Goal: Use online tool/utility: Utilize a website feature to perform a specific function

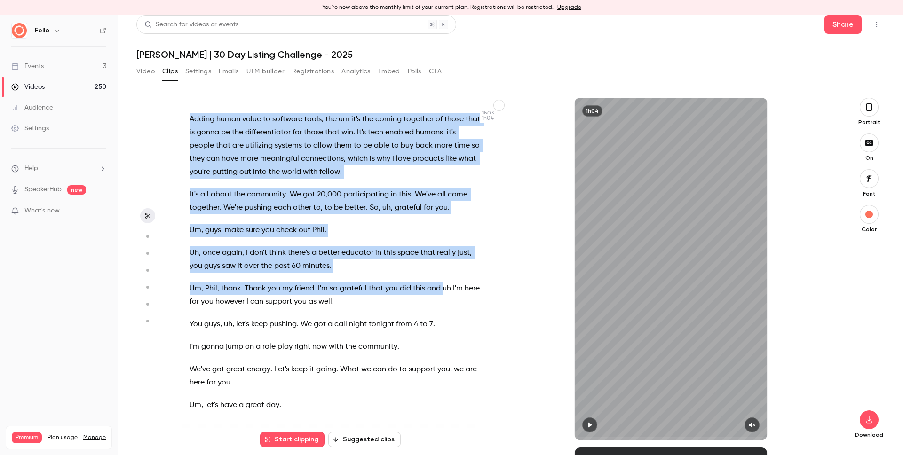
scroll to position [16805, 0]
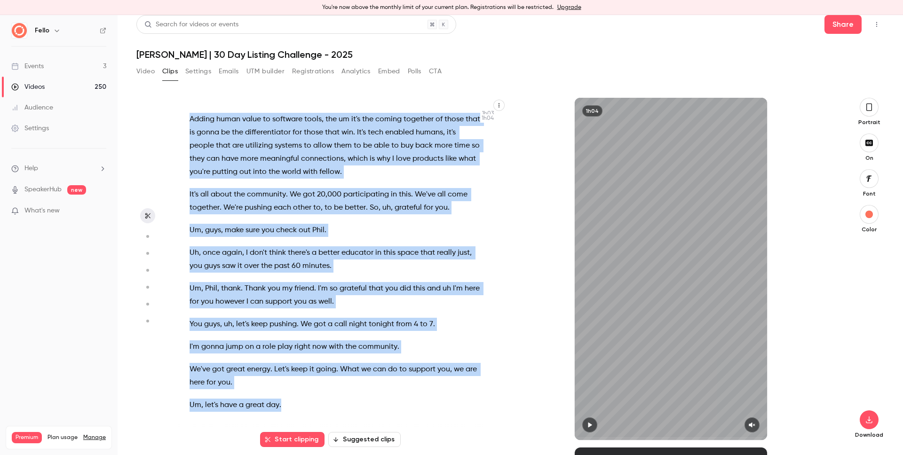
drag, startPoint x: 191, startPoint y: 115, endPoint x: 438, endPoint y: 407, distance: 382.9
click at [438, 407] on div "What's up , what's up ? What's up , everybody ? Um , I am so , so , so excited …" at bounding box center [340, 273] width 324 height 333
copy div "What's up , what's up ? What's up , everybody ? Um , I am so , so , so excited …"
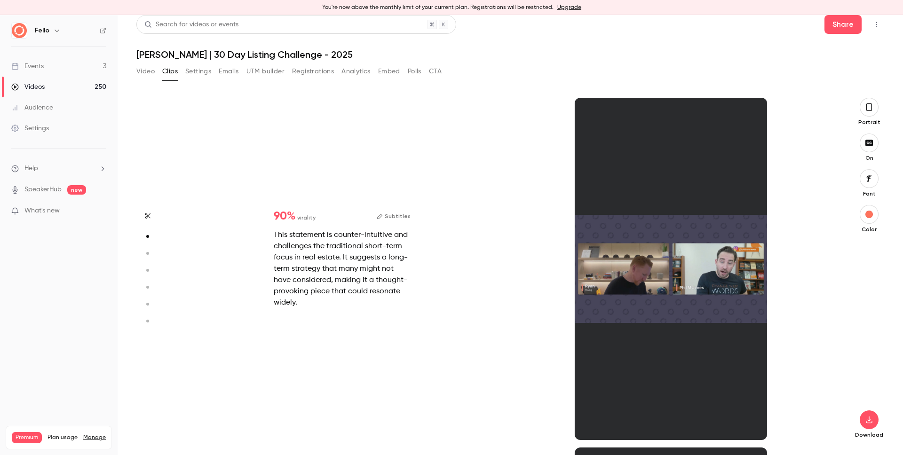
scroll to position [0, 0]
click at [324, 255] on div "This statement is counter-intuitive and challenges the traditional short-term f…" at bounding box center [342, 269] width 137 height 79
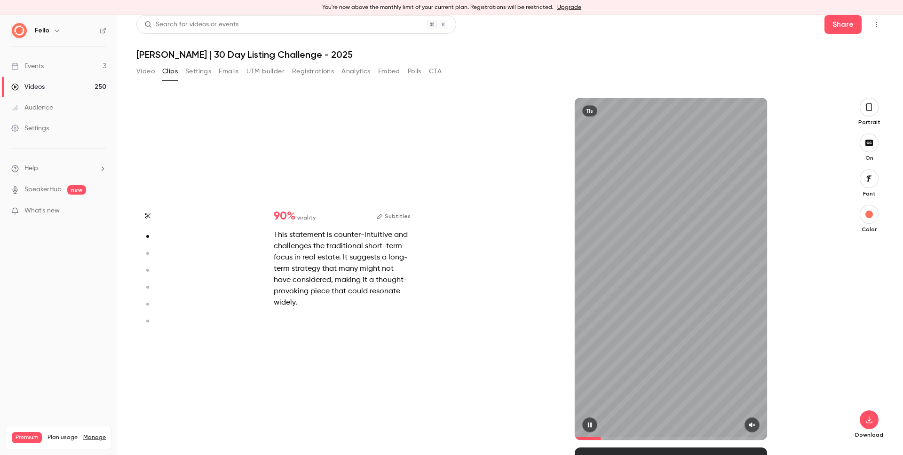
click at [750, 422] on icon "button" at bounding box center [753, 425] width 8 height 7
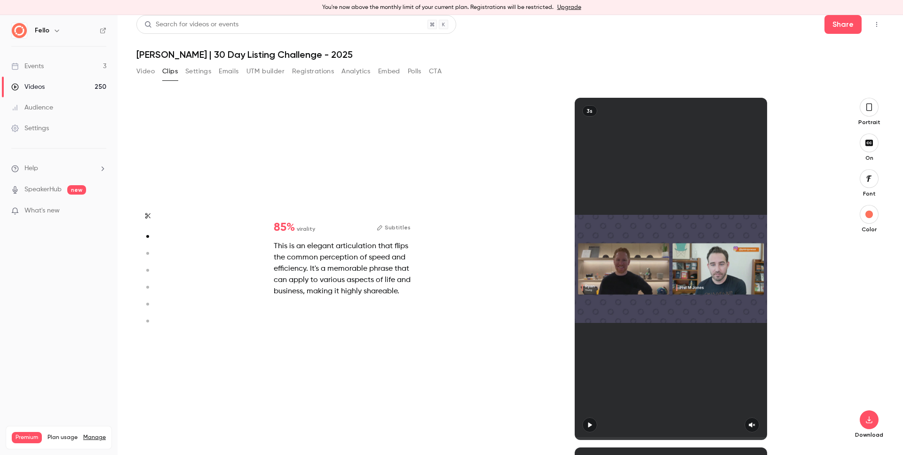
type input "*"
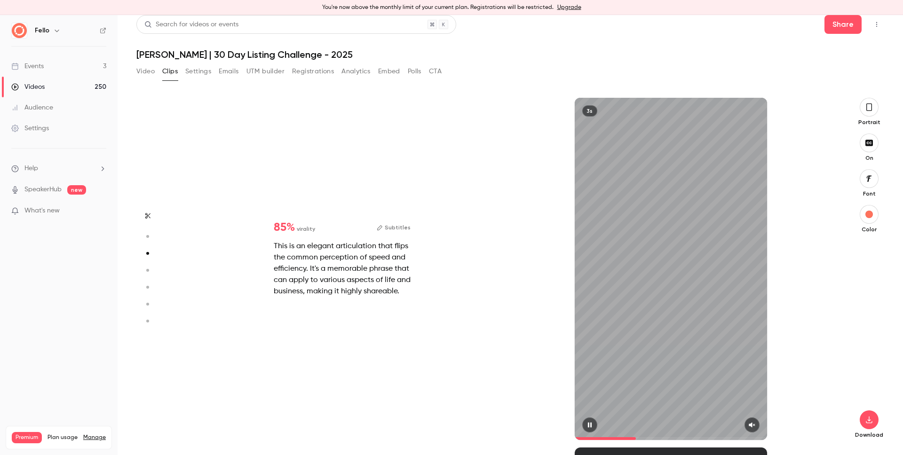
click at [753, 426] on button "button" at bounding box center [752, 425] width 15 height 15
type input "*"
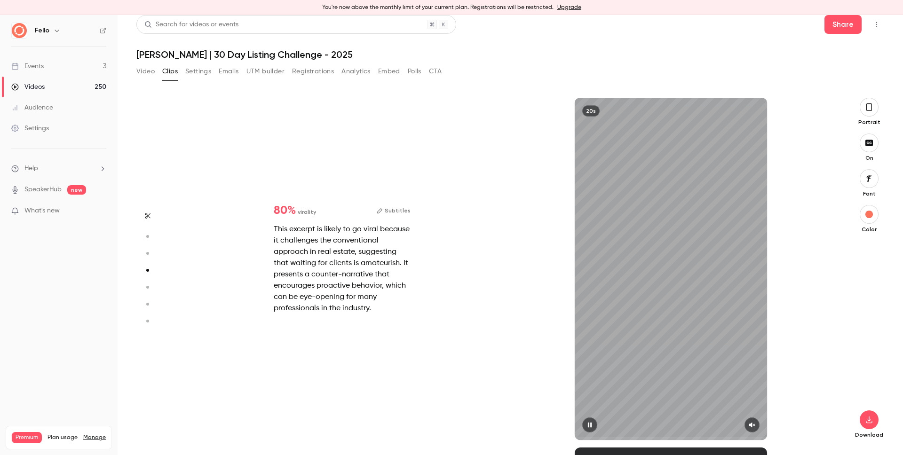
click at [751, 425] on button "button" at bounding box center [752, 425] width 15 height 15
click at [864, 422] on icon "button" at bounding box center [869, 420] width 11 height 8
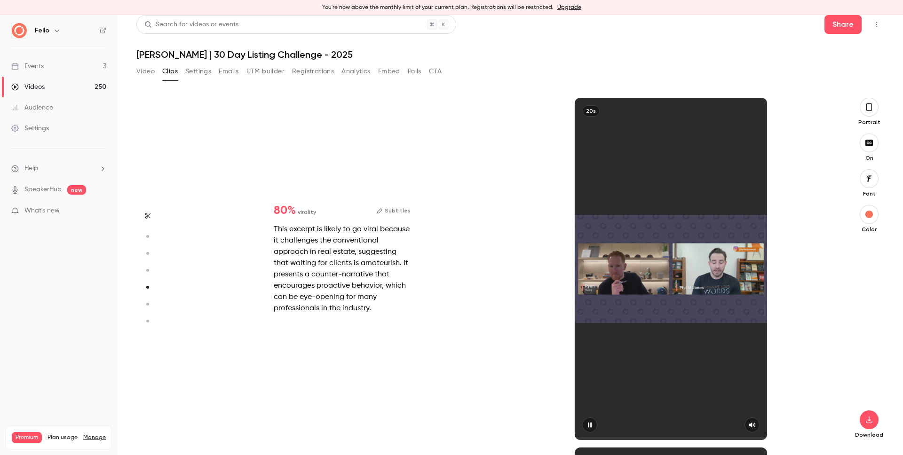
type input "*"
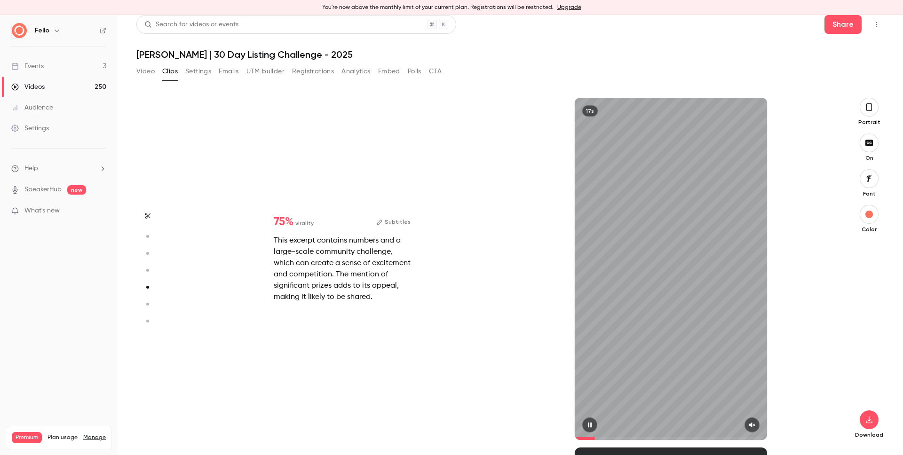
scroll to position [1750, 0]
type input "*"
click at [753, 422] on button "button" at bounding box center [752, 425] width 15 height 15
type input "*"
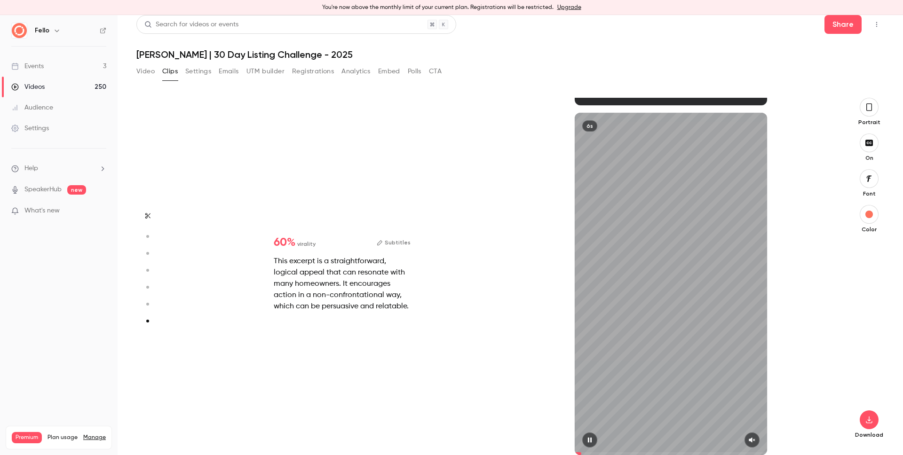
click at [752, 439] on button "button" at bounding box center [752, 440] width 15 height 15
click at [586, 441] on icon "button" at bounding box center [590, 440] width 8 height 7
click at [864, 419] on icon "button" at bounding box center [869, 420] width 11 height 8
click at [799, 338] on div "6s" at bounding box center [671, 284] width 329 height 343
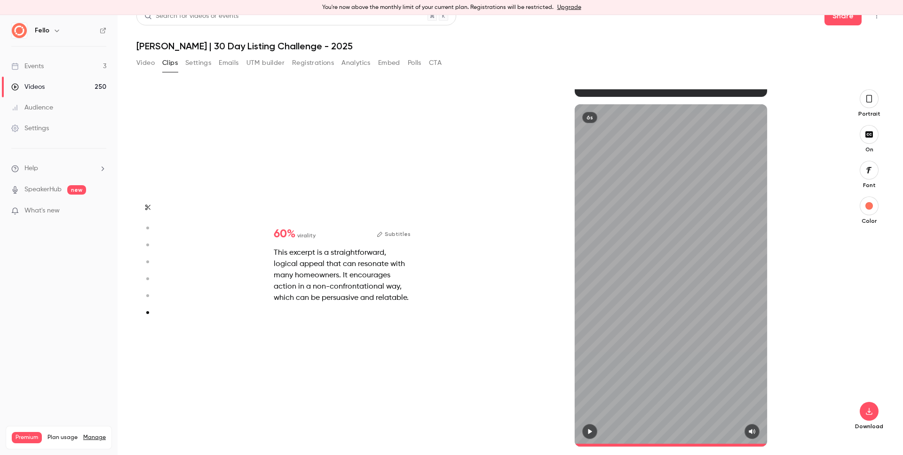
scroll to position [15, 0]
type input "*"
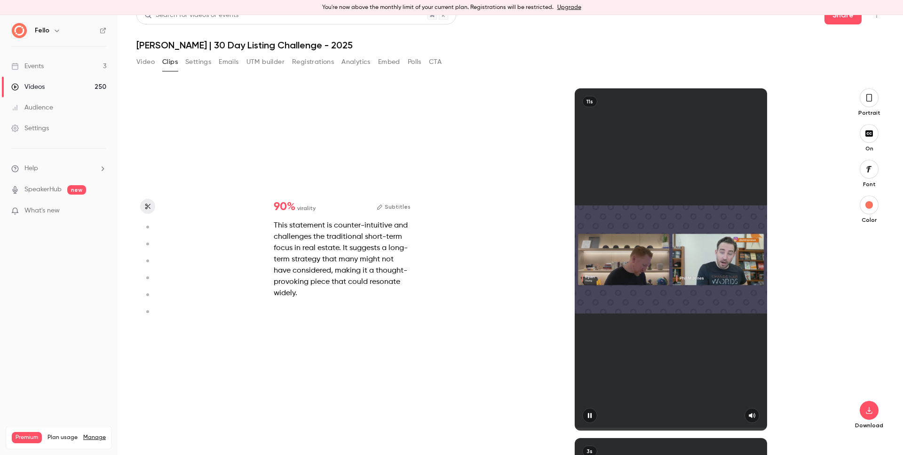
scroll to position [0, 0]
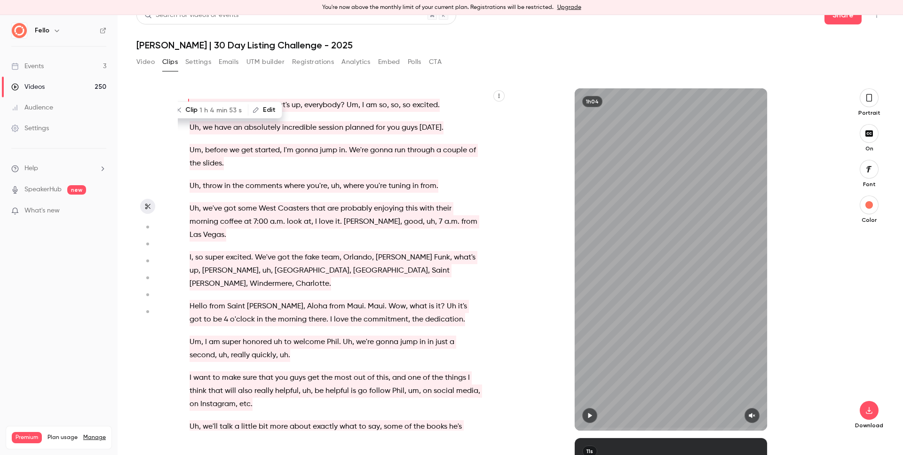
click at [299, 206] on span "Coasters" at bounding box center [293, 208] width 31 height 13
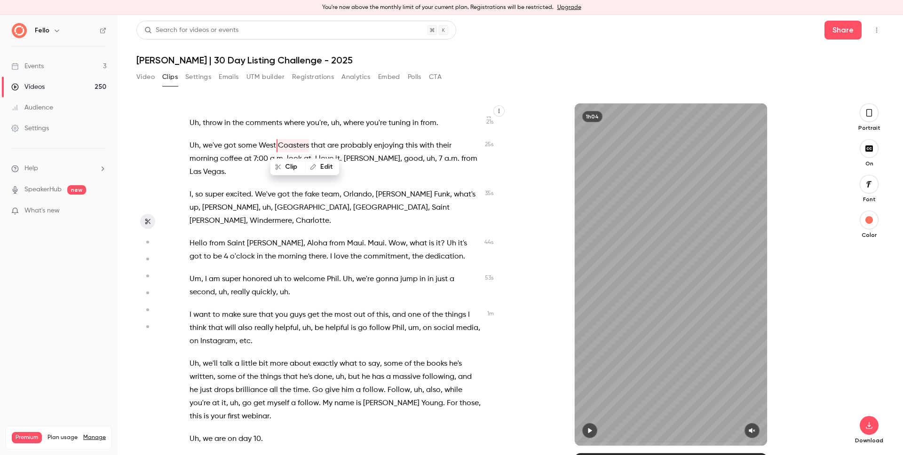
scroll to position [158, 0]
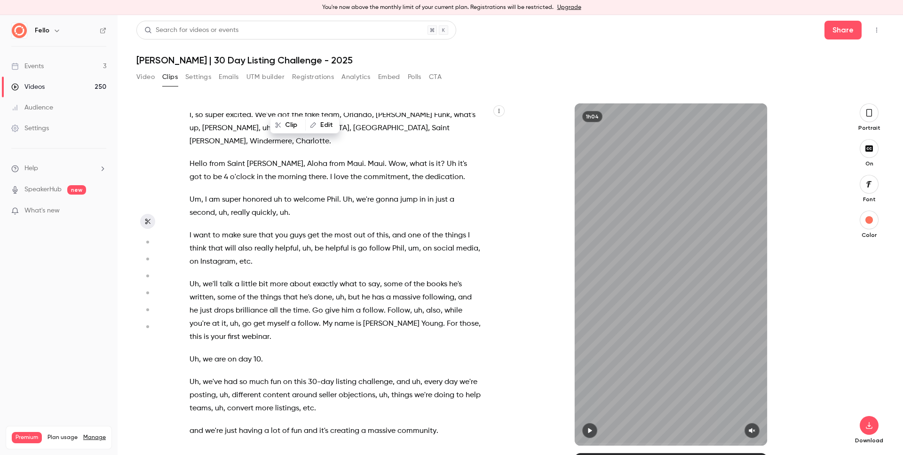
click at [316, 199] on p "Um , I am super honored uh to welcome [PERSON_NAME] . Uh , we're gonna jump in …" at bounding box center [335, 206] width 291 height 26
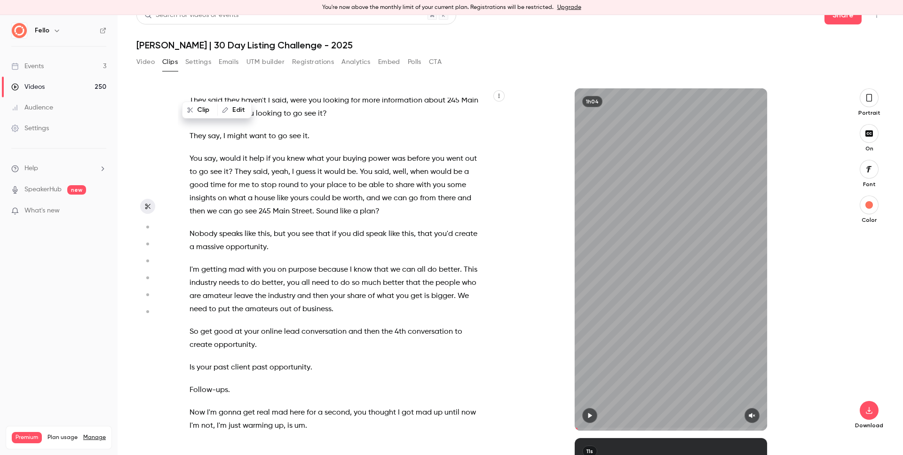
scroll to position [5301, 0]
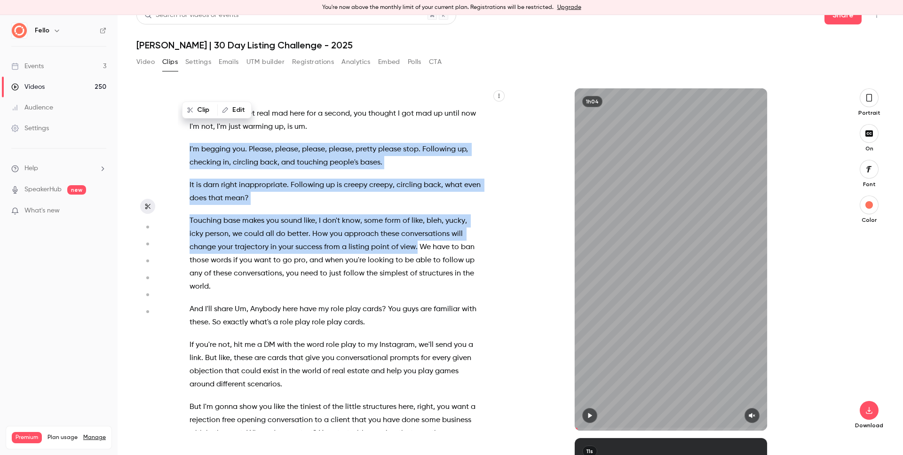
drag, startPoint x: 184, startPoint y: 229, endPoint x: 415, endPoint y: 328, distance: 251.6
click at [415, 328] on div "What's up , what's up ? What's up , everybody ? Um , I am so , so , so excited …" at bounding box center [340, 264] width 324 height 333
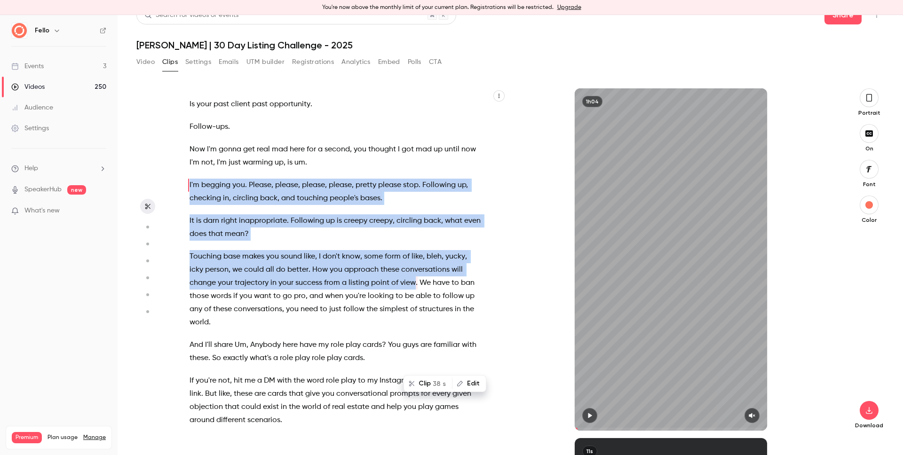
drag, startPoint x: 425, startPoint y: 383, endPoint x: 533, endPoint y: 376, distance: 108.0
click at [425, 383] on button "Clip 38 s" at bounding box center [428, 383] width 47 height 15
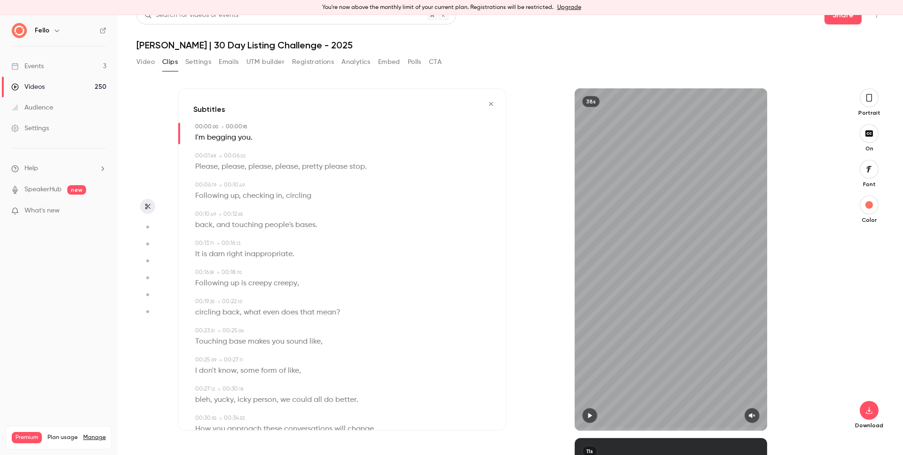
click at [750, 417] on icon "button" at bounding box center [753, 416] width 8 height 7
click at [600, 415] on div at bounding box center [671, 415] width 193 height 15
click at [588, 416] on icon "button" at bounding box center [590, 416] width 4 height 5
click at [862, 415] on button "button" at bounding box center [869, 410] width 19 height 19
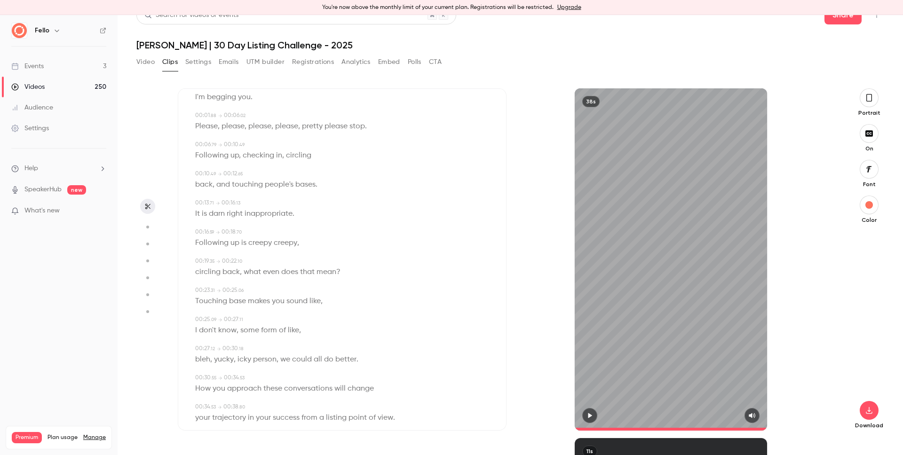
scroll to position [57, 0]
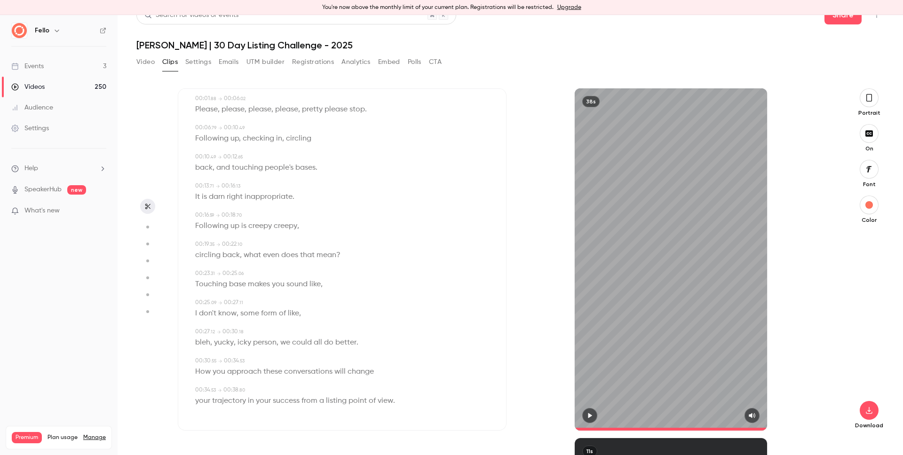
type input "****"
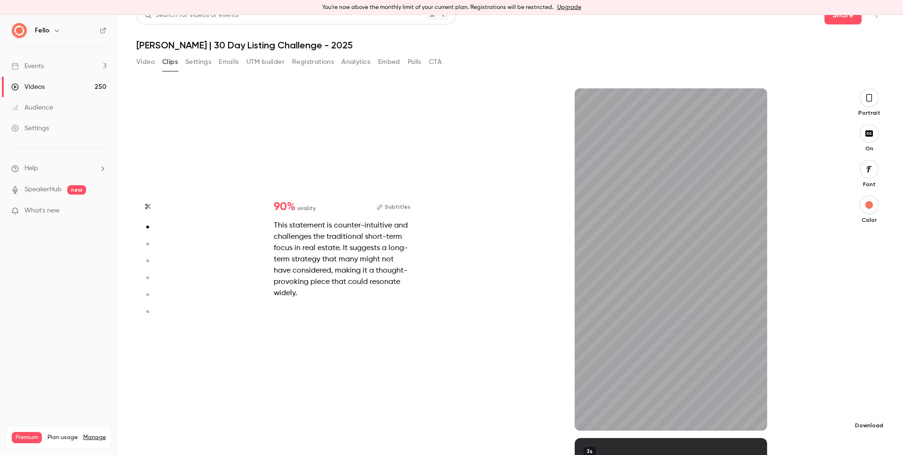
click at [866, 411] on icon "button" at bounding box center [869, 410] width 6 height 7
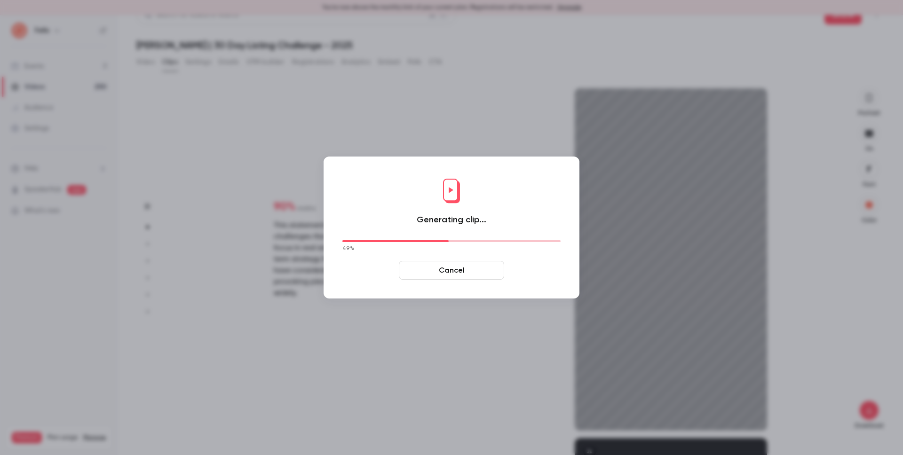
type input "****"
